Goal: Task Accomplishment & Management: Use online tool/utility

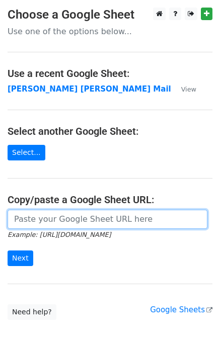
drag, startPoint x: 56, startPoint y: 224, endPoint x: 67, endPoint y: 212, distance: 16.4
click at [57, 223] on input "url" at bounding box center [108, 219] width 200 height 19
type input "https://docs.google.com/spreadsheets/d/1zUKhxjrhozHMhydIMYEveZTpRvy8Oh7onxeYEfa…"
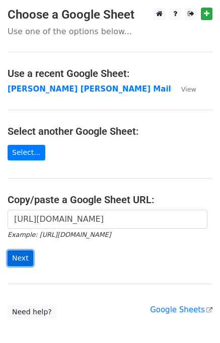
click at [25, 258] on input "Next" at bounding box center [21, 258] width 26 height 16
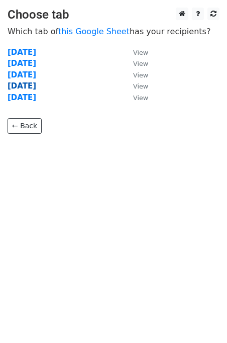
click at [25, 87] on strong "[DATE]" at bounding box center [22, 85] width 29 height 9
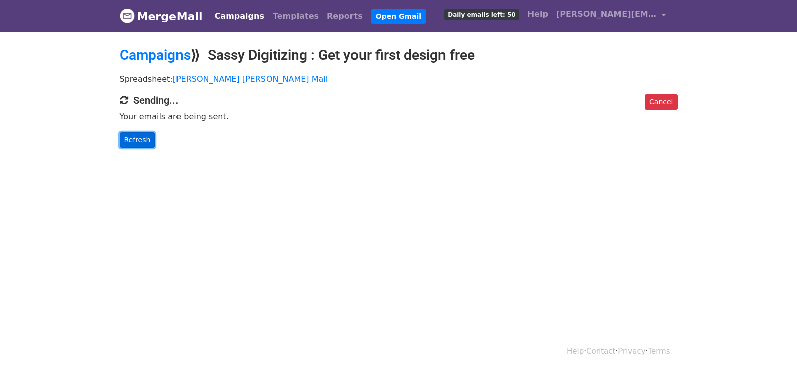
click at [147, 140] on link "Refresh" at bounding box center [138, 140] width 36 height 16
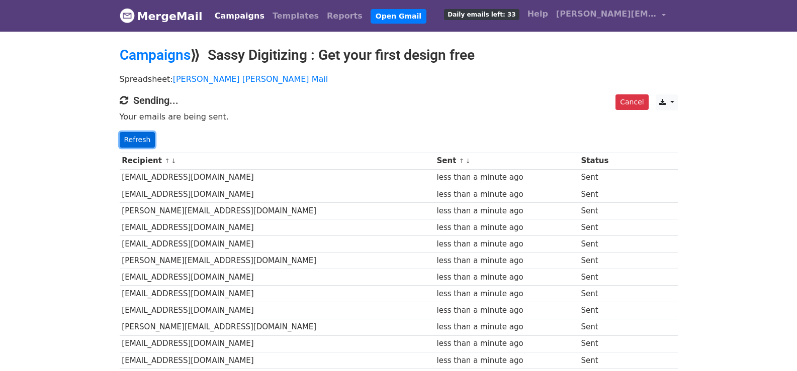
click at [134, 138] on link "Refresh" at bounding box center [138, 140] width 36 height 16
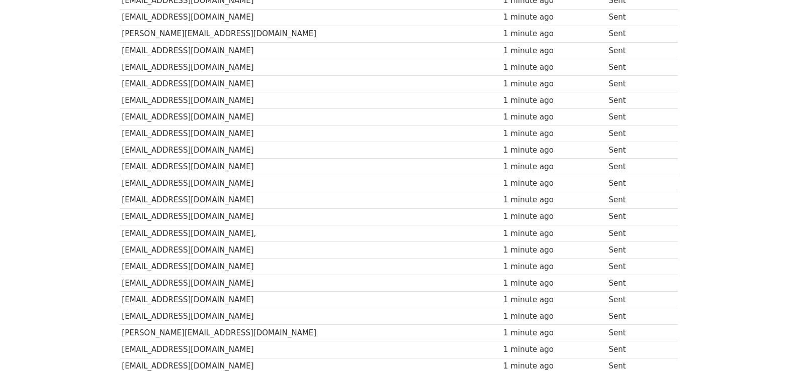
scroll to position [700, 0]
